Goal: Task Accomplishment & Management: Use online tool/utility

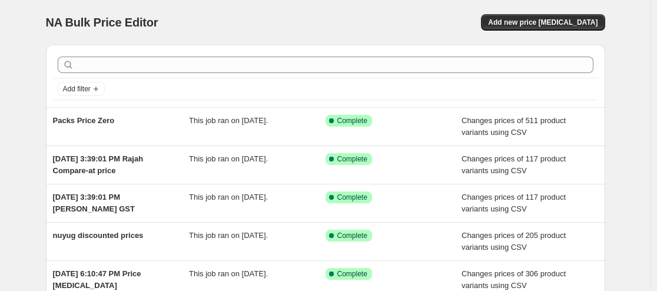
click at [579, 26] on span "Add new price [MEDICAL_DATA]" at bounding box center [542, 22] width 109 height 9
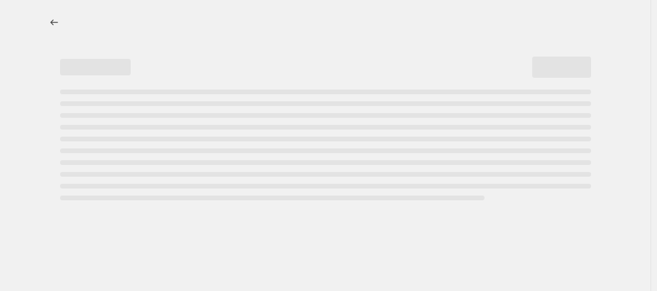
select select "percentage"
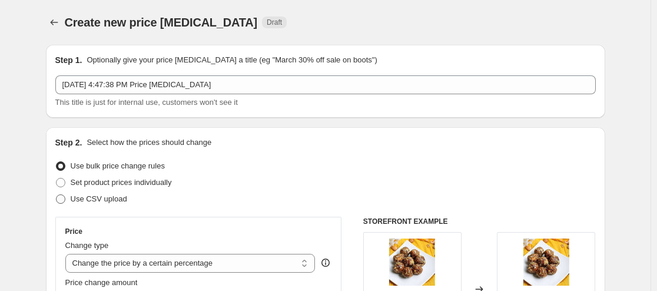
click at [65, 197] on span at bounding box center [60, 198] width 9 height 9
click at [56, 195] on input "Use CSV upload" at bounding box center [56, 194] width 1 height 1
radio input "true"
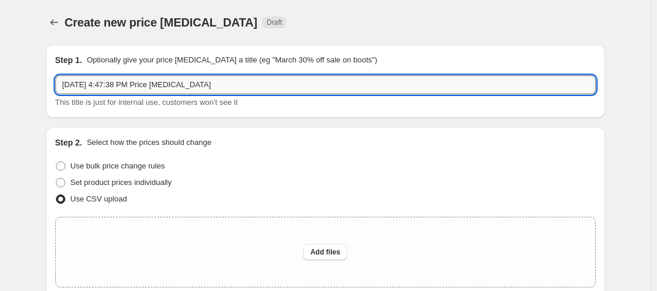
click at [132, 78] on input "[DATE] 4:47:38 PM Price [MEDICAL_DATA]" at bounding box center [325, 84] width 540 height 19
type input "[DATE] 4:47:3Suta8 PM Price [MEDICAL_DATA]"
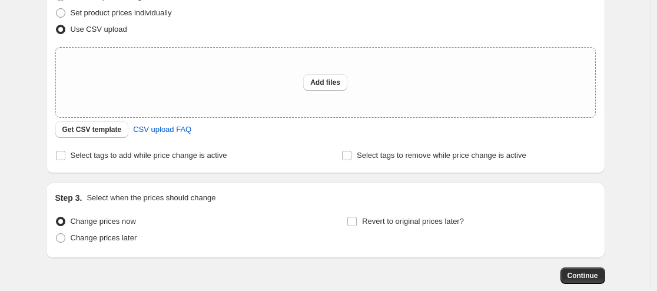
scroll to position [175, 0]
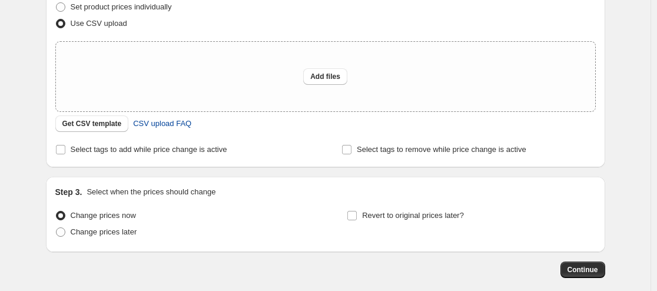
type input "[DEMOGRAPHIC_DATA] - [DATE]"
click at [146, 123] on span "CSV upload FAQ" at bounding box center [162, 124] width 58 height 12
click at [329, 74] on span "Add files" at bounding box center [325, 76] width 30 height 9
type input "C:\fakepath\Suta X Distacart.xlsx - csv.csv"
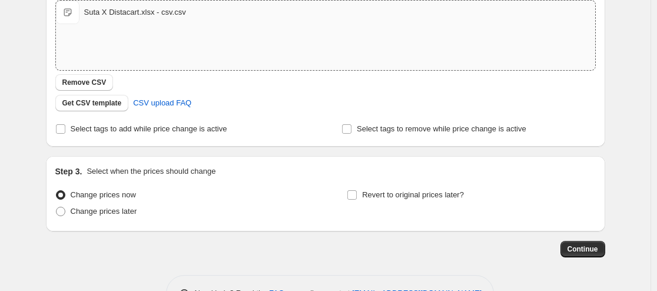
scroll to position [219, 0]
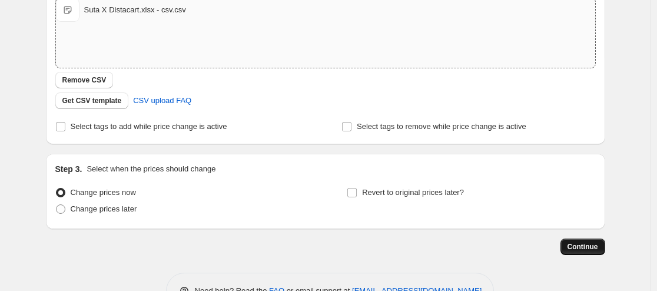
click at [598, 248] on span "Continue" at bounding box center [582, 246] width 31 height 9
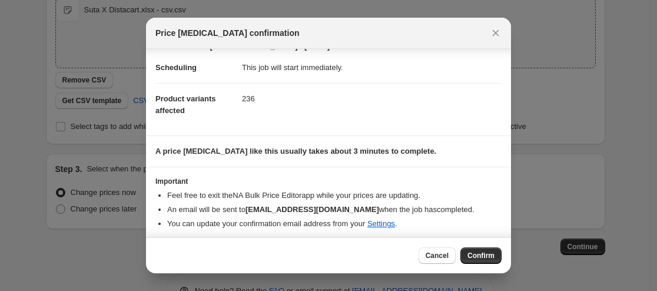
scroll to position [22, 0]
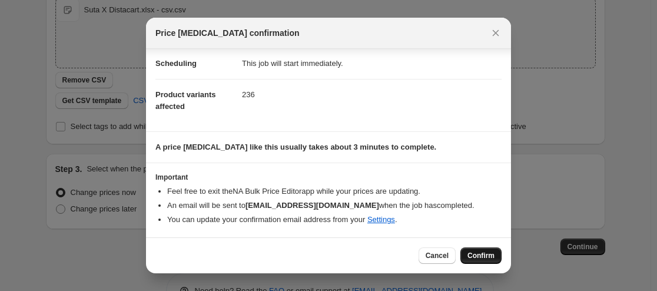
click at [487, 252] on span "Confirm" at bounding box center [480, 255] width 27 height 9
